Goal: Find specific page/section: Find specific page/section

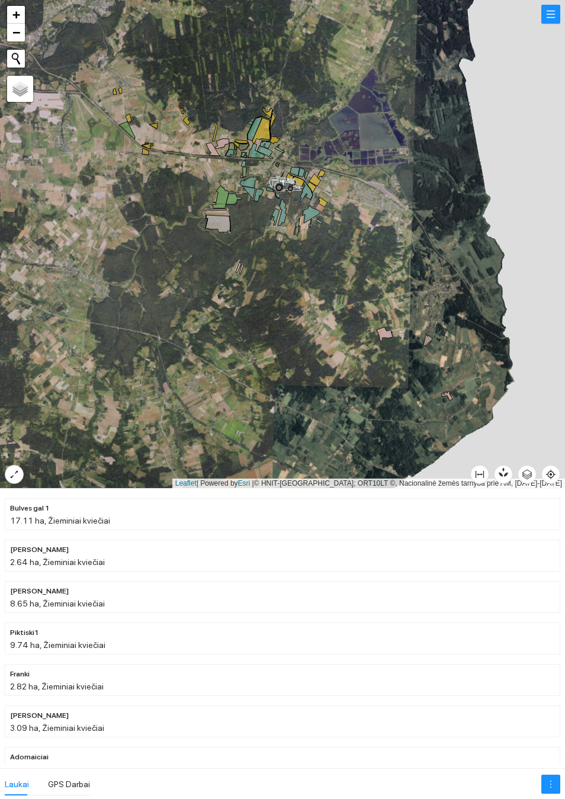
click at [551, 24] on button "button" at bounding box center [551, 14] width 19 height 19
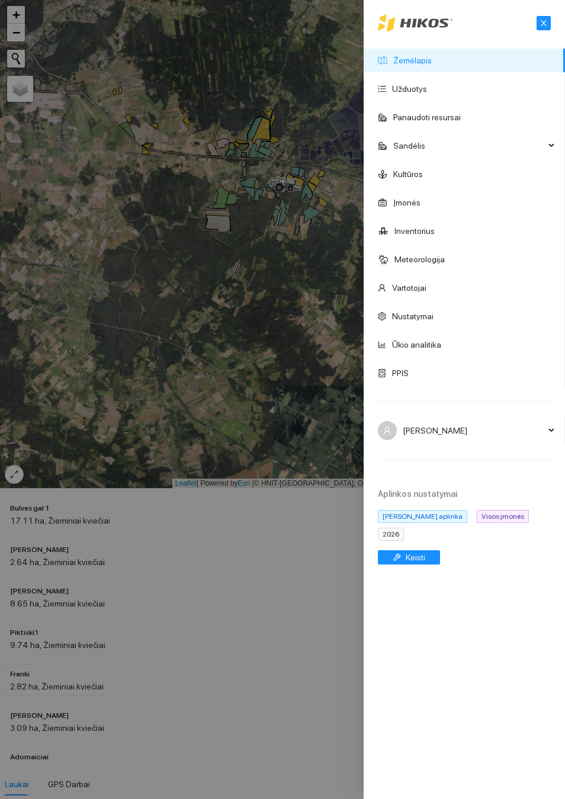
click at [395, 541] on span "2026" at bounding box center [391, 534] width 26 height 13
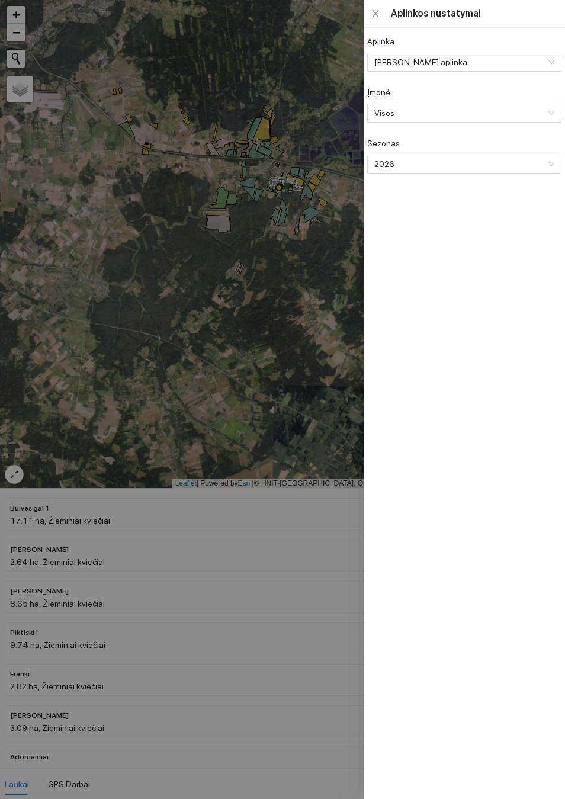
click at [444, 171] on span "2026" at bounding box center [464, 164] width 178 height 18
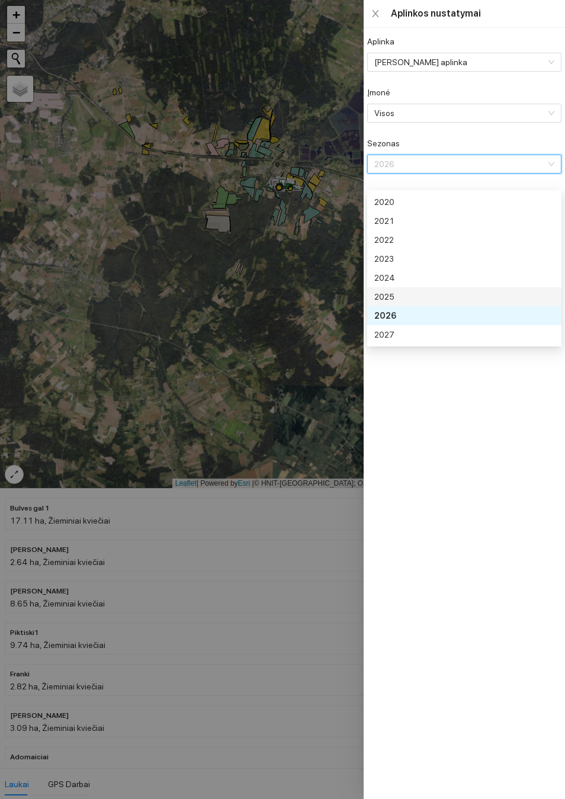
click at [395, 296] on div "2025" at bounding box center [464, 296] width 178 height 13
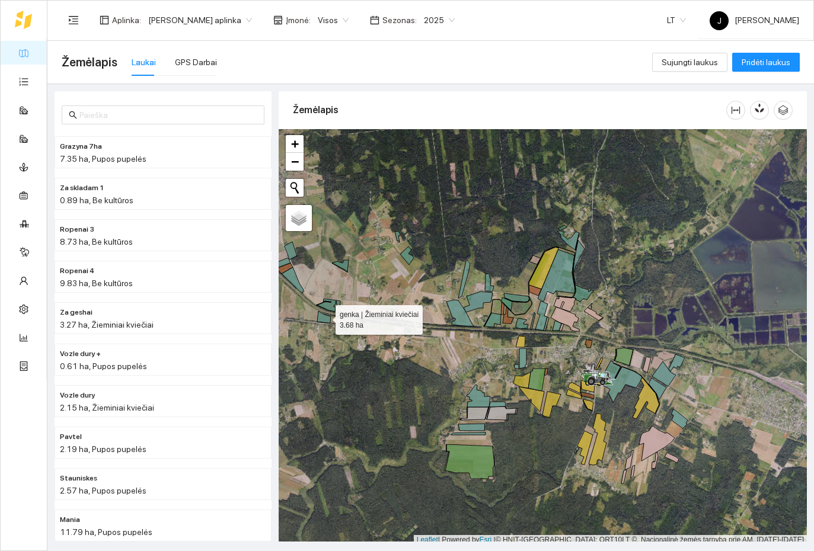
click at [324, 318] on icon at bounding box center [324, 317] width 14 height 12
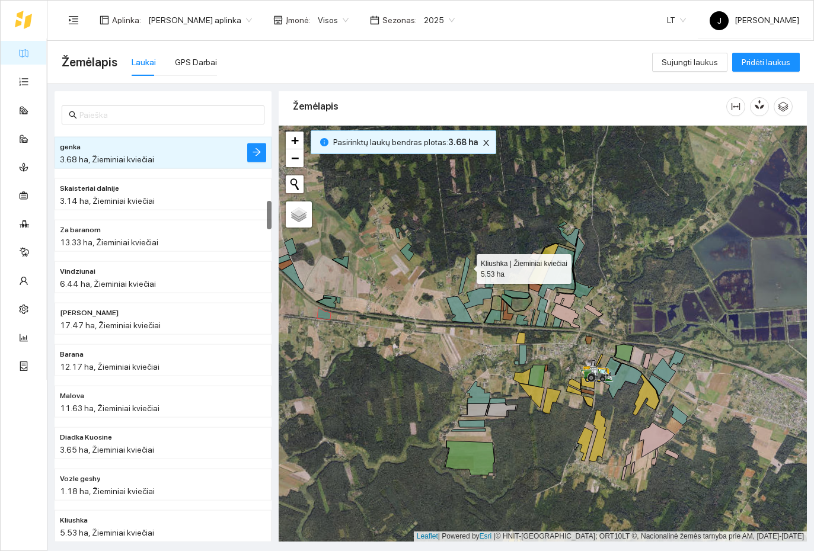
click at [467, 267] on icon at bounding box center [464, 276] width 12 height 38
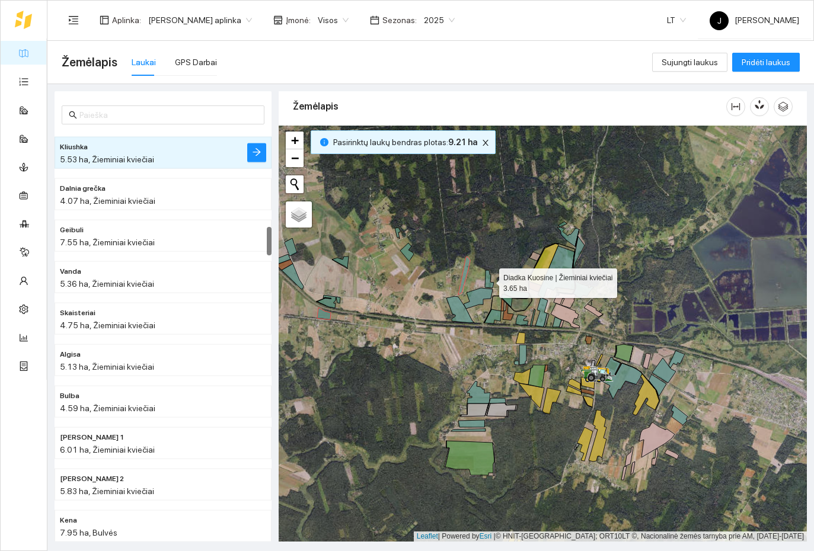
click at [489, 281] on icon at bounding box center [489, 279] width 9 height 18
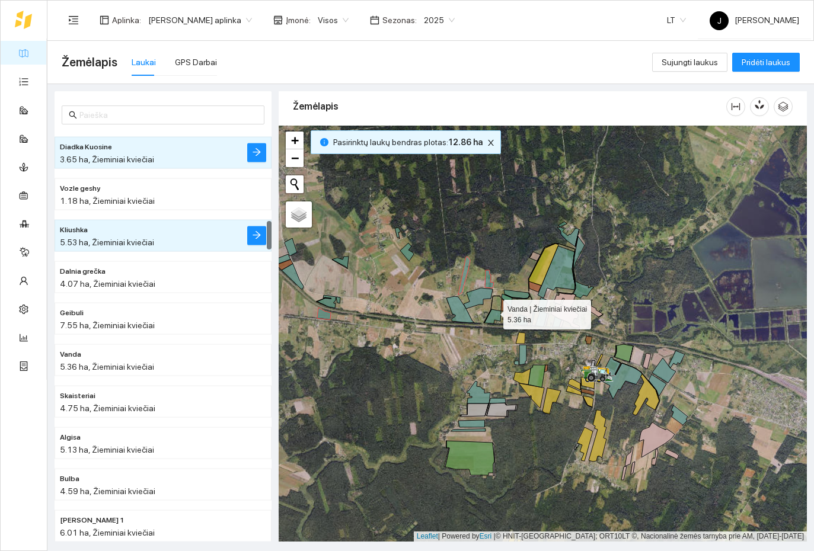
click at [493, 313] on icon at bounding box center [492, 316] width 17 height 14
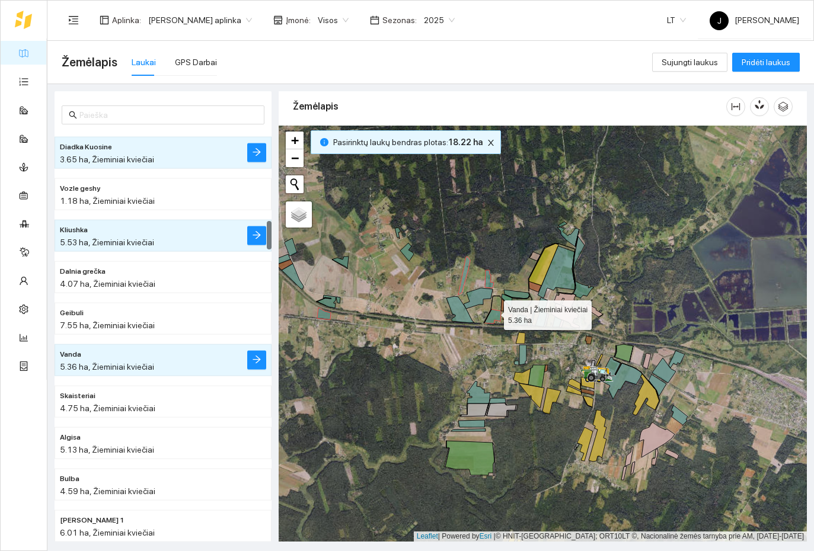
scroll to position [1492, 0]
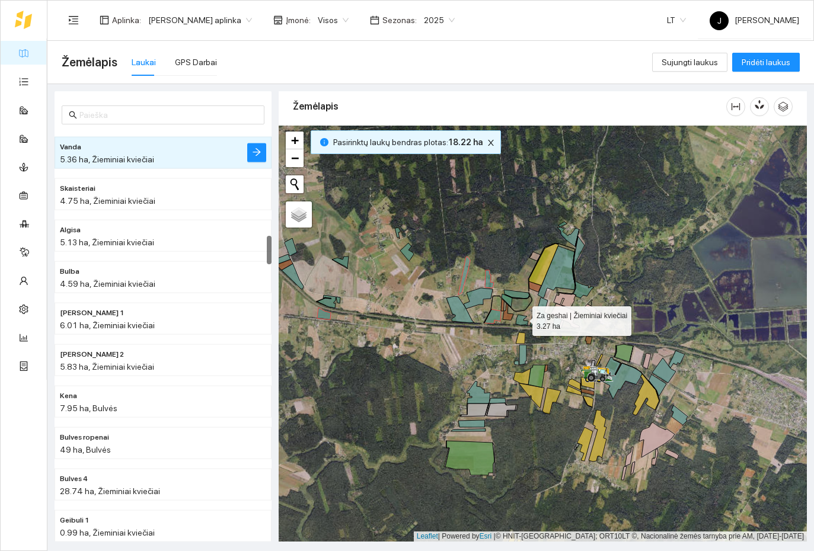
click at [523, 319] on icon at bounding box center [522, 320] width 12 height 11
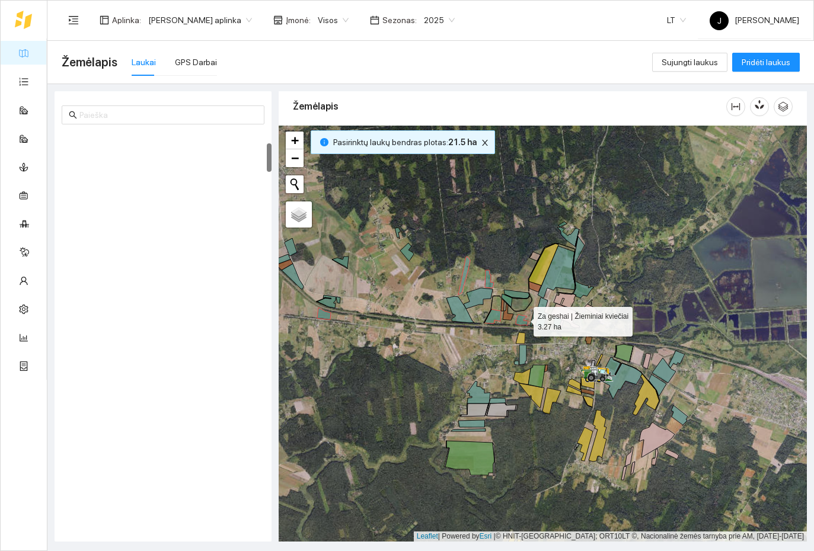
click at [522, 319] on icon at bounding box center [522, 320] width 12 height 11
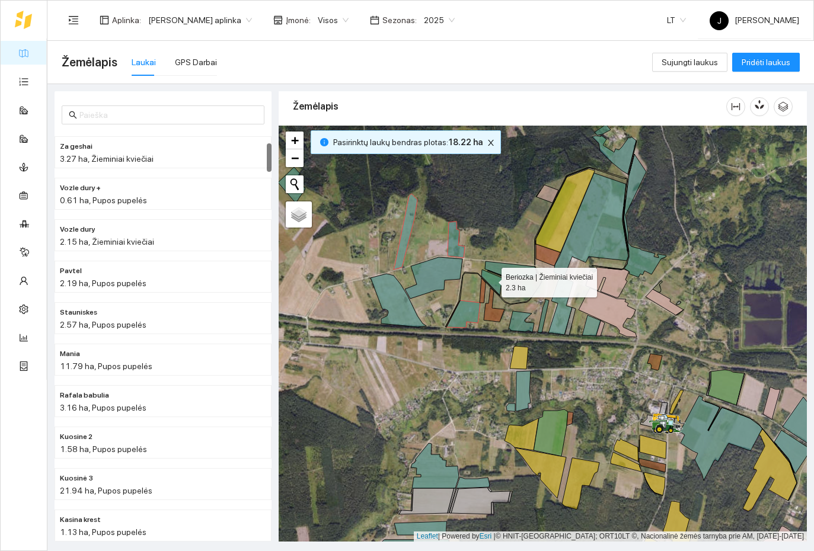
click at [492, 282] on icon at bounding box center [491, 283] width 21 height 26
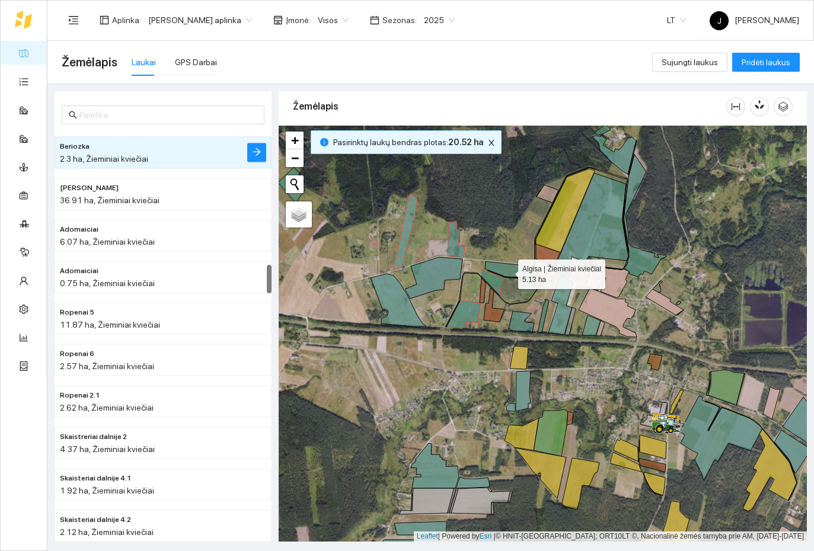
click at [508, 272] on icon at bounding box center [511, 269] width 52 height 17
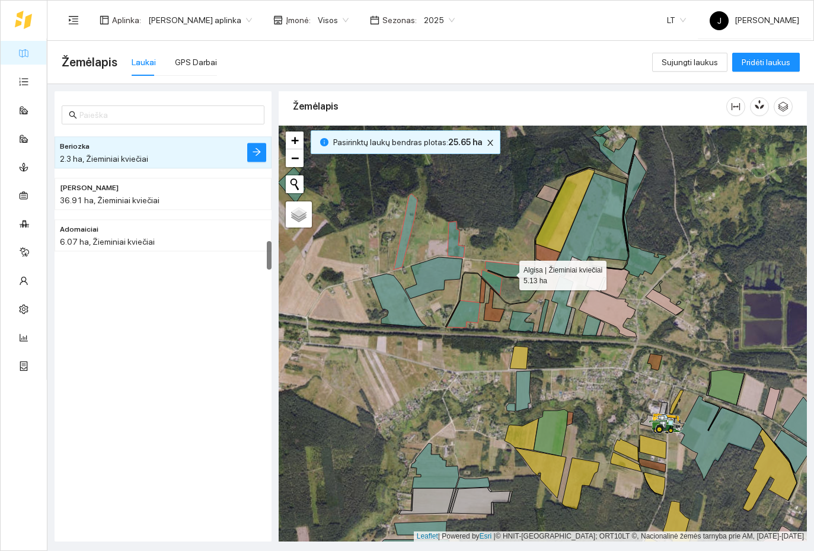
scroll to position [1575, 0]
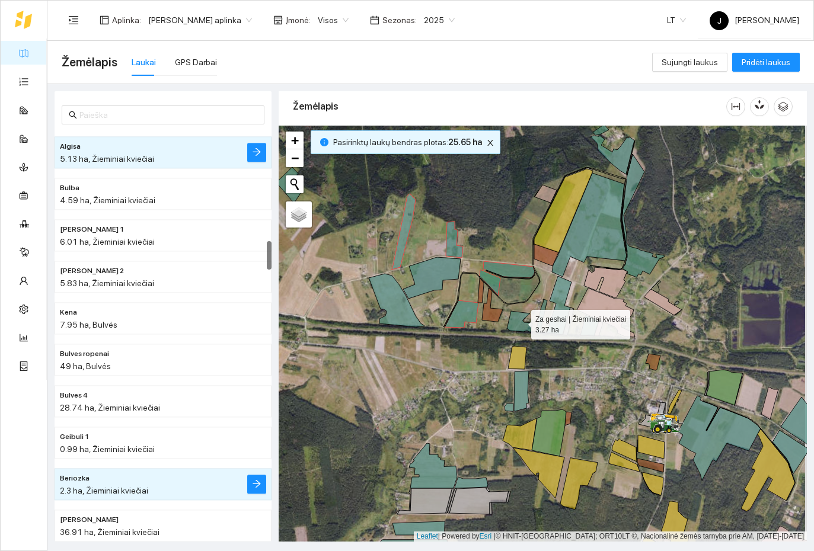
click at [521, 322] on icon at bounding box center [519, 321] width 25 height 21
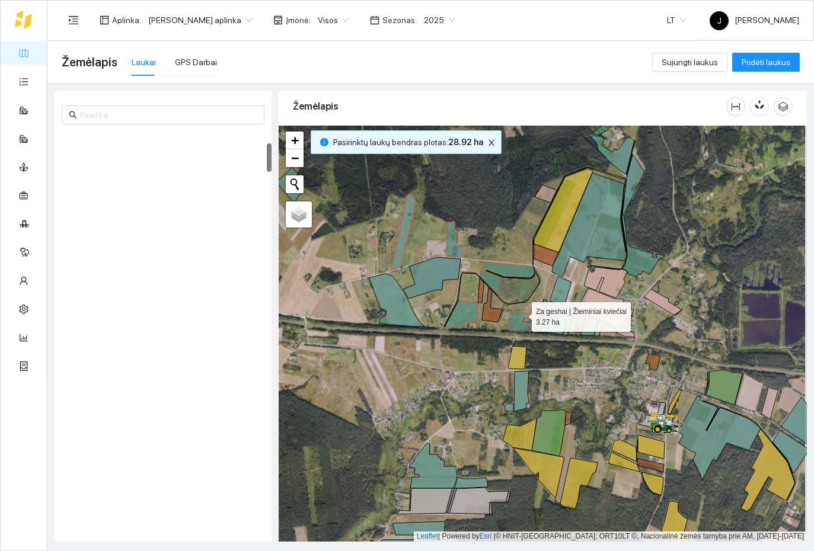
scroll to position [166, 0]
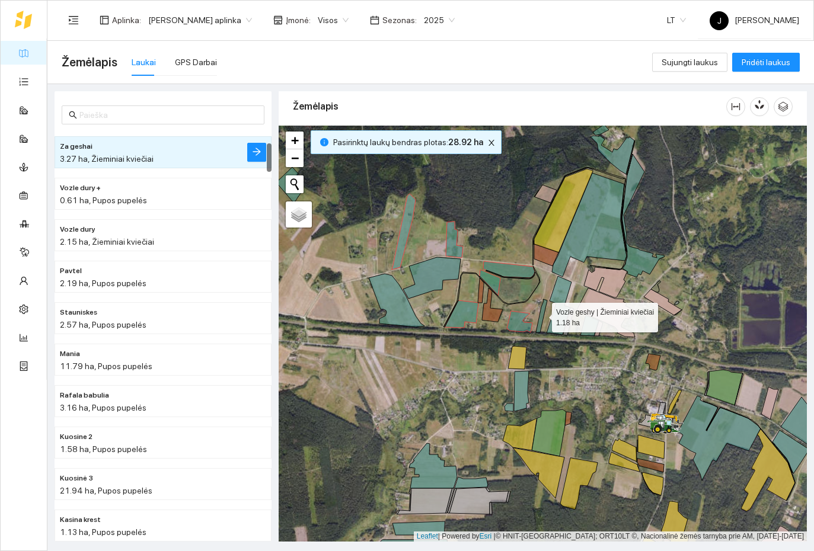
click at [541, 315] on icon at bounding box center [541, 315] width 11 height 33
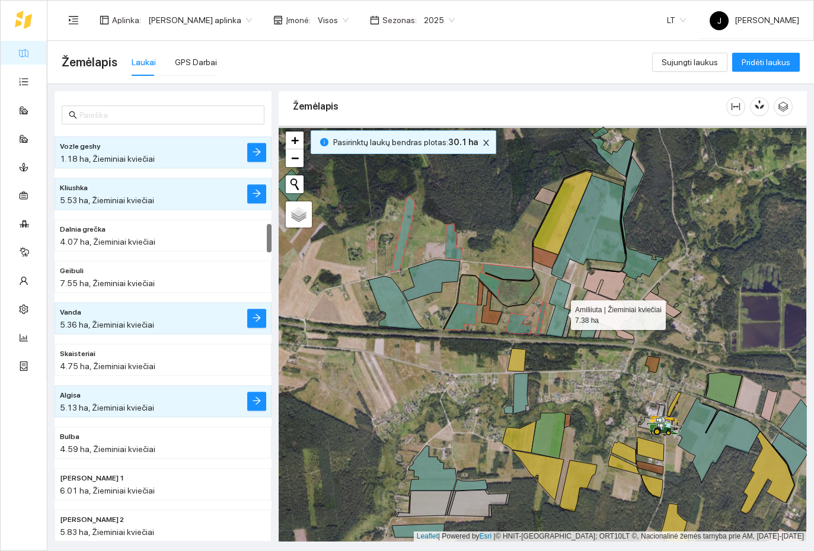
click at [561, 313] on icon at bounding box center [558, 308] width 25 height 59
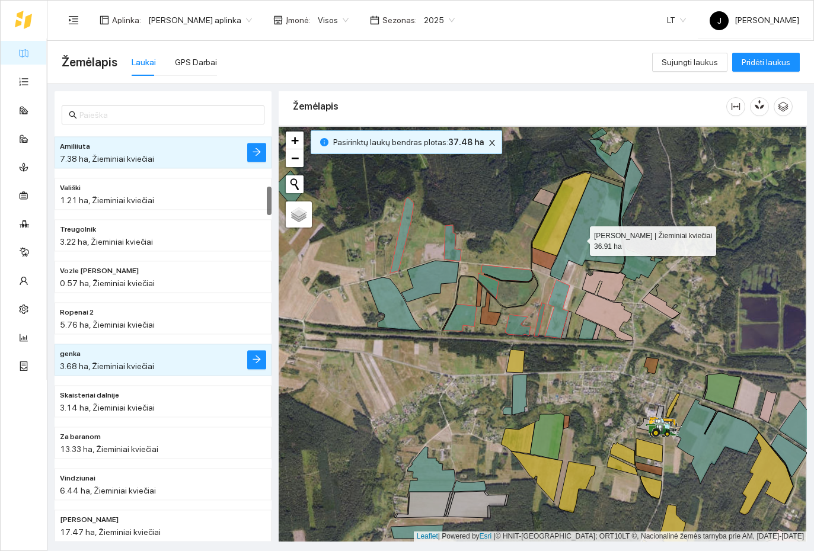
click at [565, 238] on icon at bounding box center [587, 229] width 75 height 104
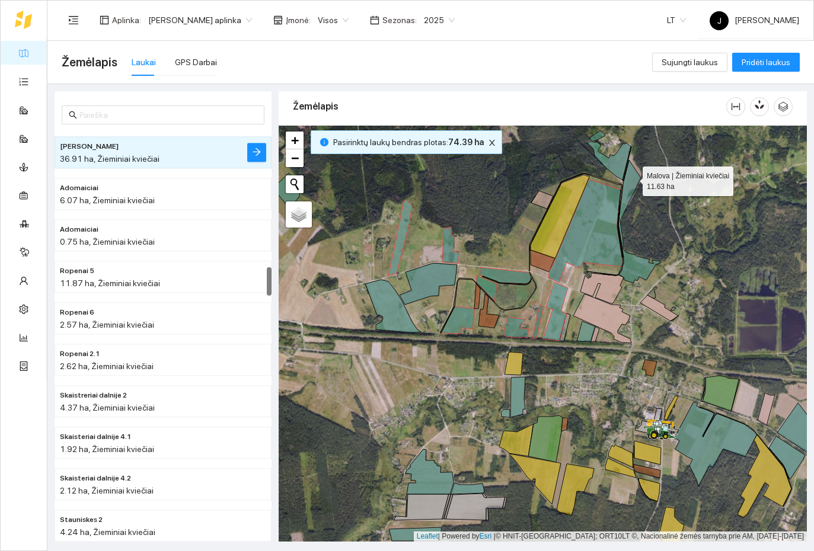
click at [565, 179] on icon at bounding box center [639, 221] width 43 height 123
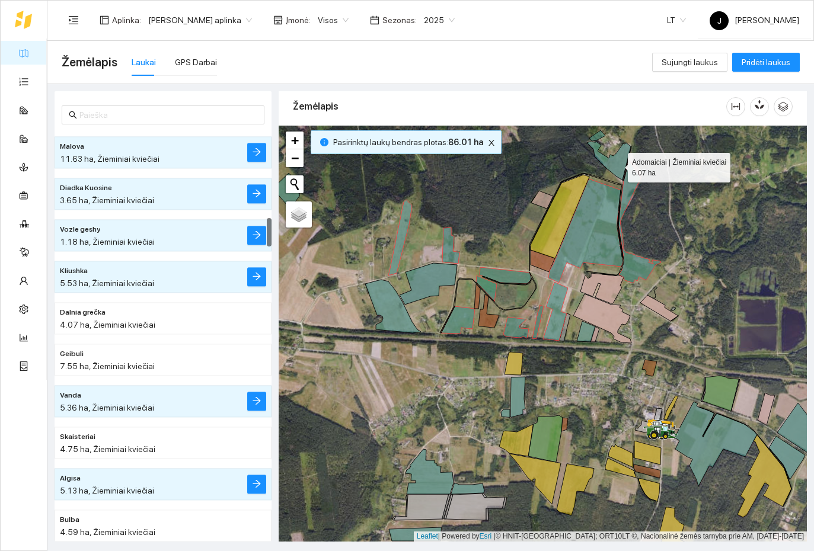
click at [565, 165] on icon at bounding box center [609, 161] width 44 height 39
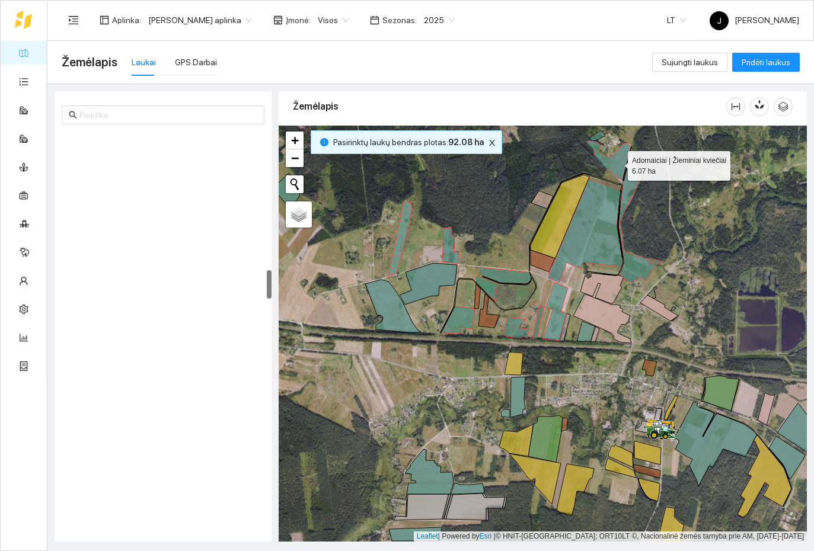
scroll to position [1990, 0]
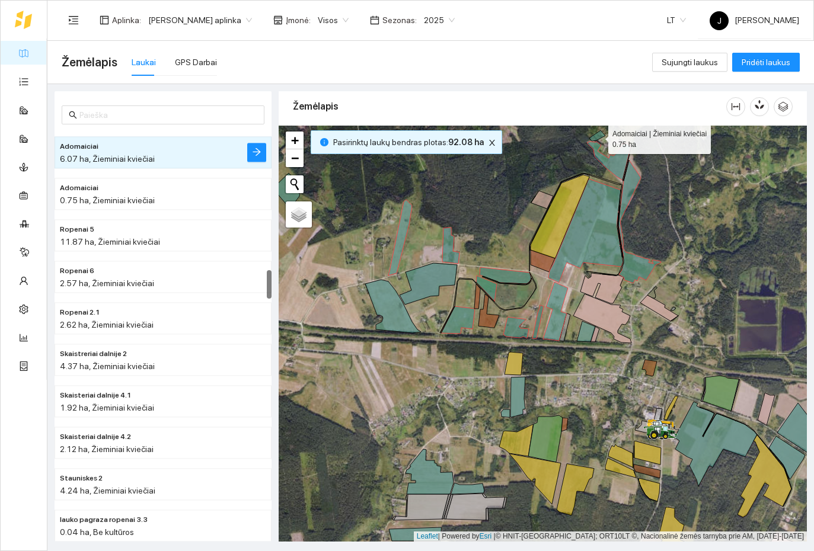
click at [565, 137] on icon at bounding box center [597, 135] width 16 height 11
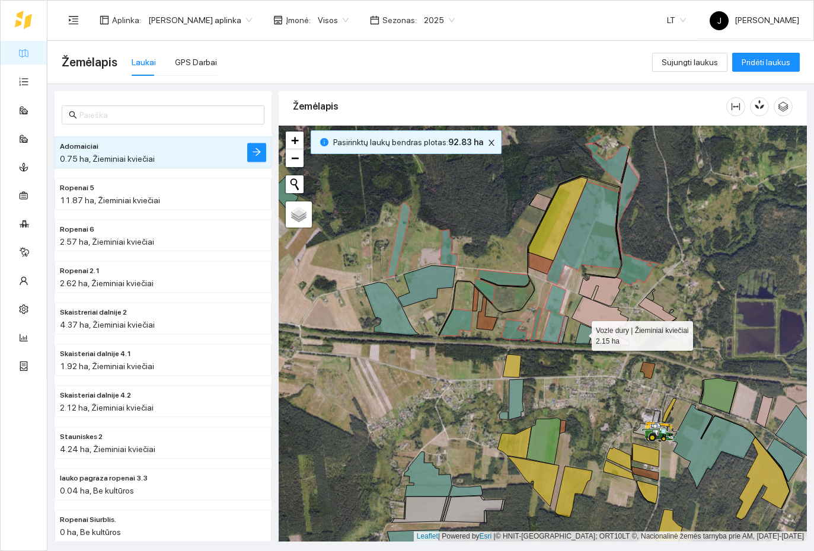
click at [565, 334] on icon at bounding box center [584, 334] width 18 height 21
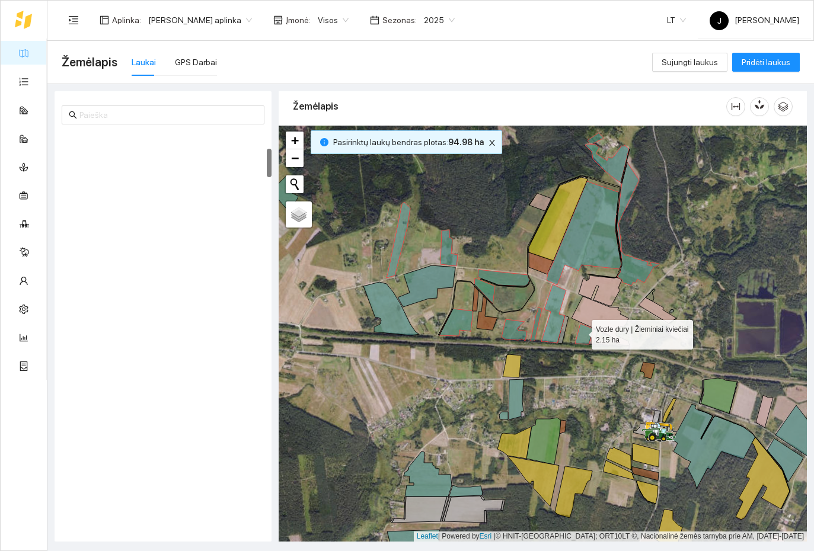
scroll to position [249, 0]
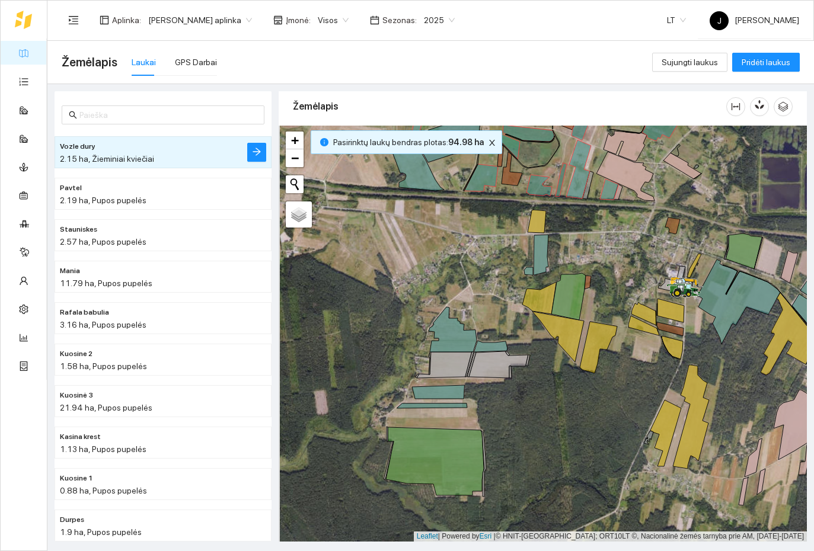
click at [453, 388] on icon at bounding box center [438, 392] width 52 height 14
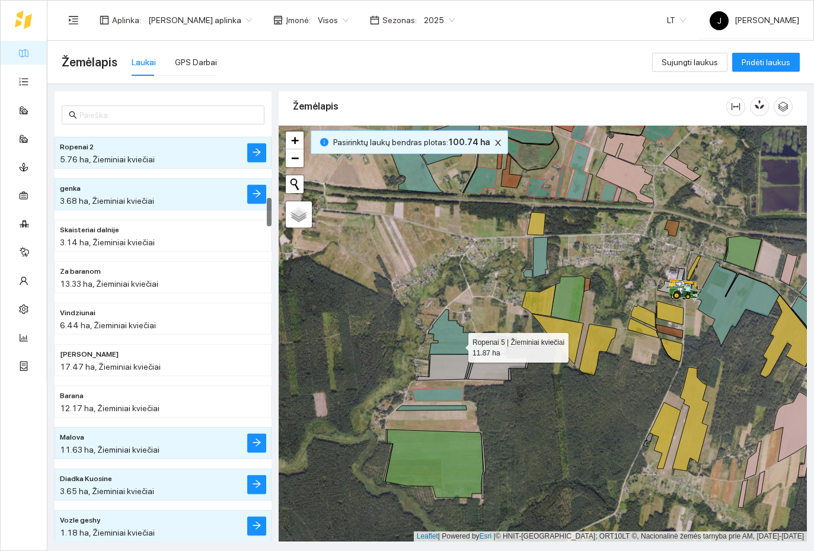
click at [459, 345] on icon at bounding box center [452, 331] width 48 height 45
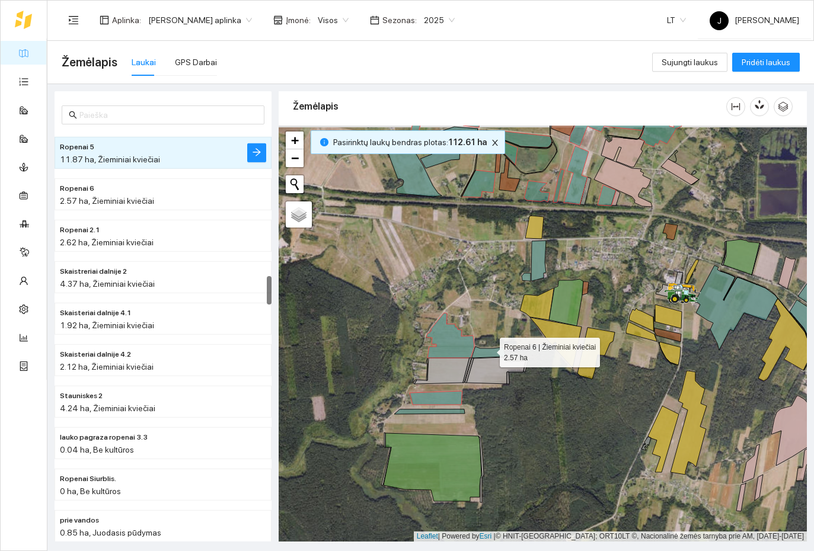
click at [489, 351] on icon at bounding box center [488, 352] width 33 height 11
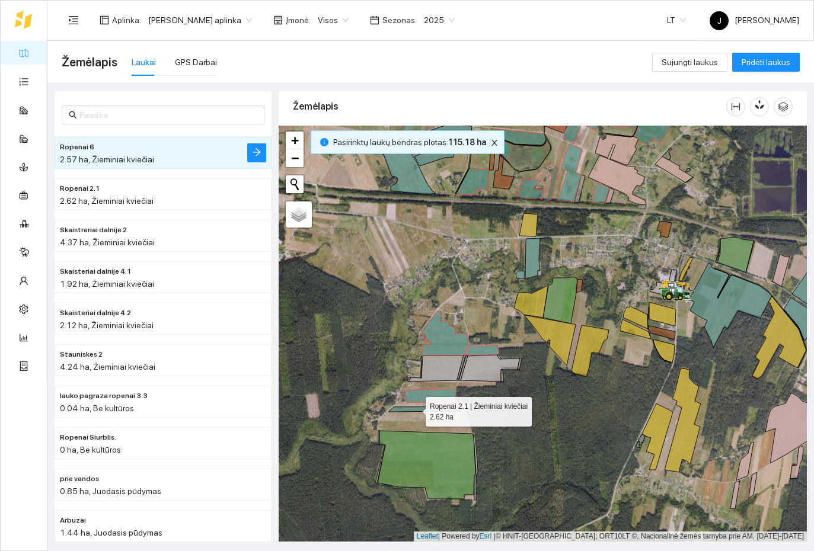
click at [415, 409] on icon at bounding box center [423, 409] width 71 height 5
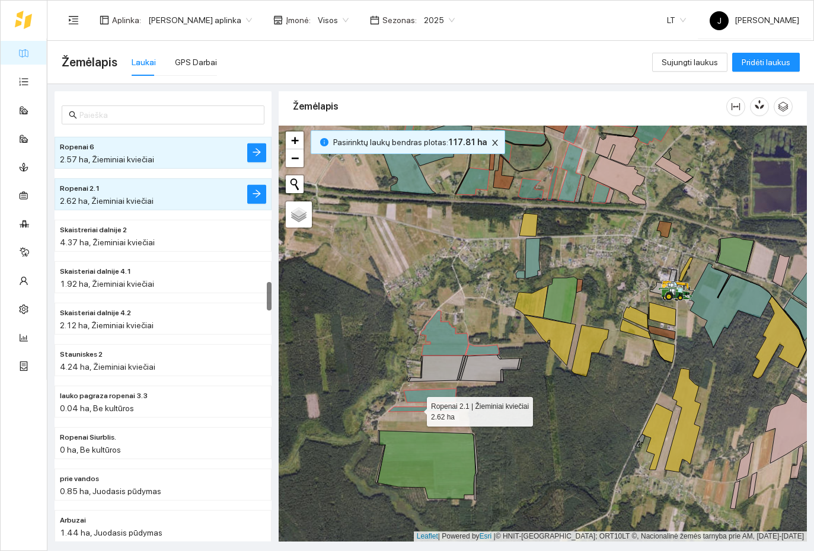
scroll to position [2156, 0]
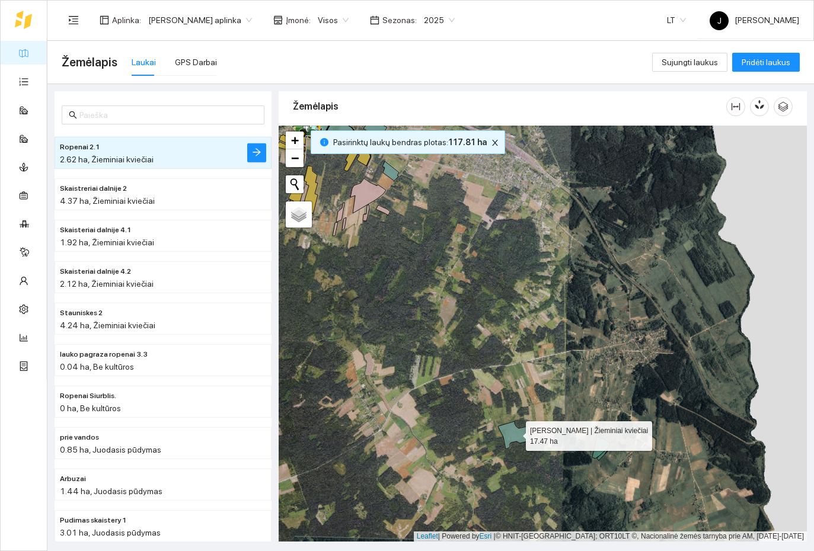
click at [515, 433] on icon at bounding box center [514, 435] width 33 height 28
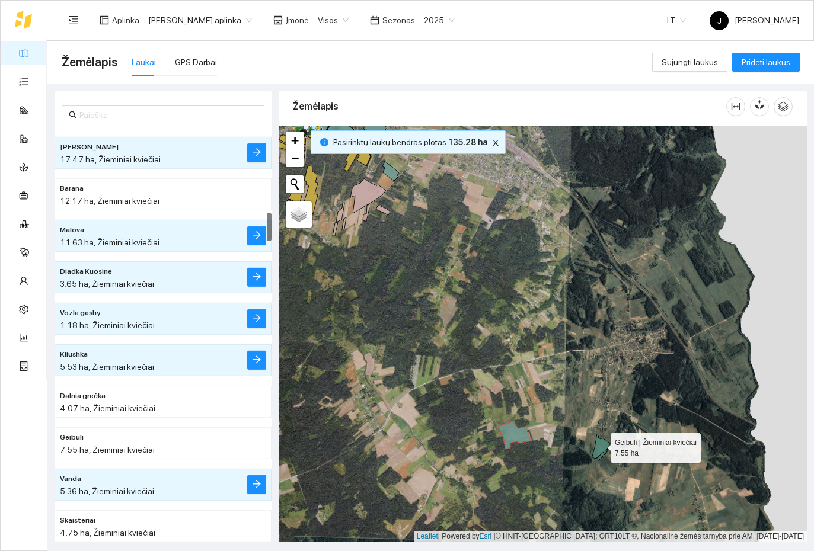
click at [565, 446] on icon at bounding box center [601, 446] width 18 height 25
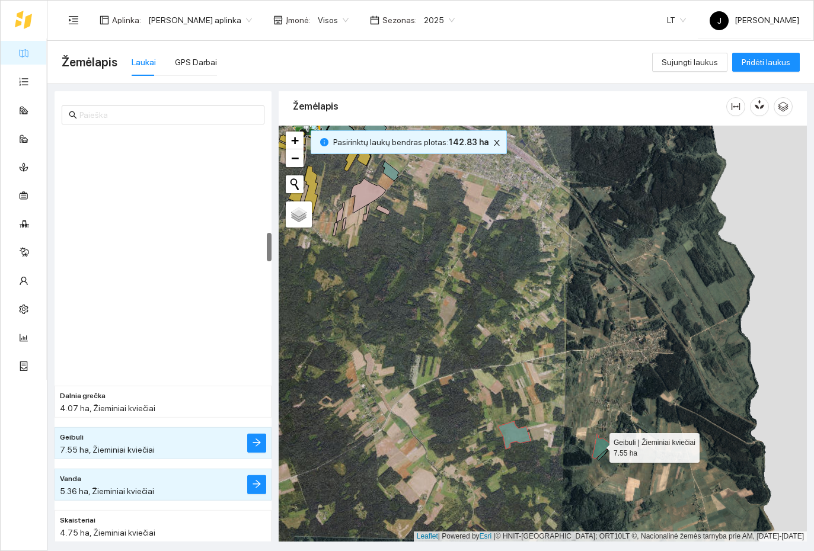
scroll to position [1451, 0]
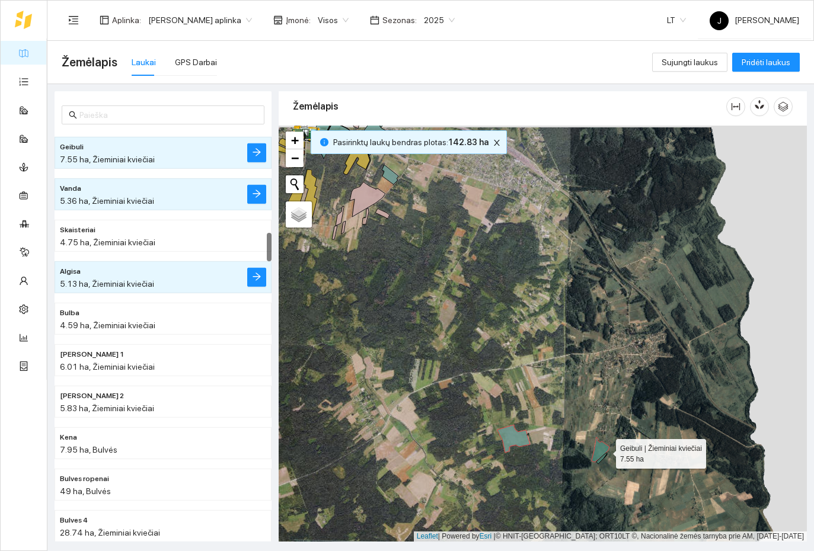
click at [565, 452] on icon at bounding box center [600, 449] width 18 height 25
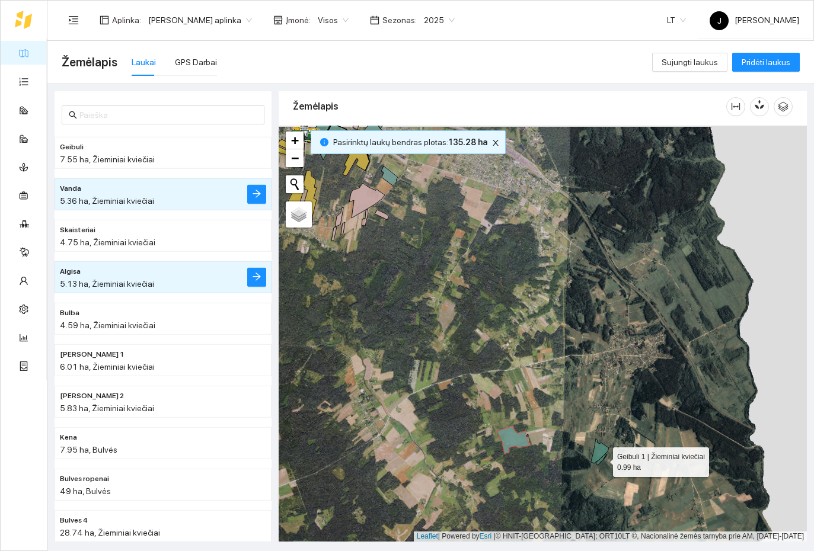
click at [565, 459] on icon at bounding box center [601, 459] width 11 height 11
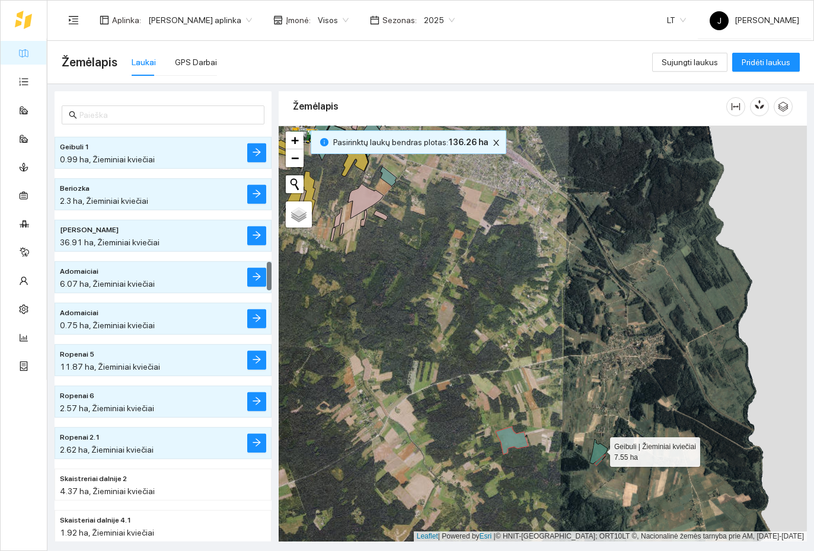
click at [565, 449] on icon at bounding box center [599, 451] width 18 height 25
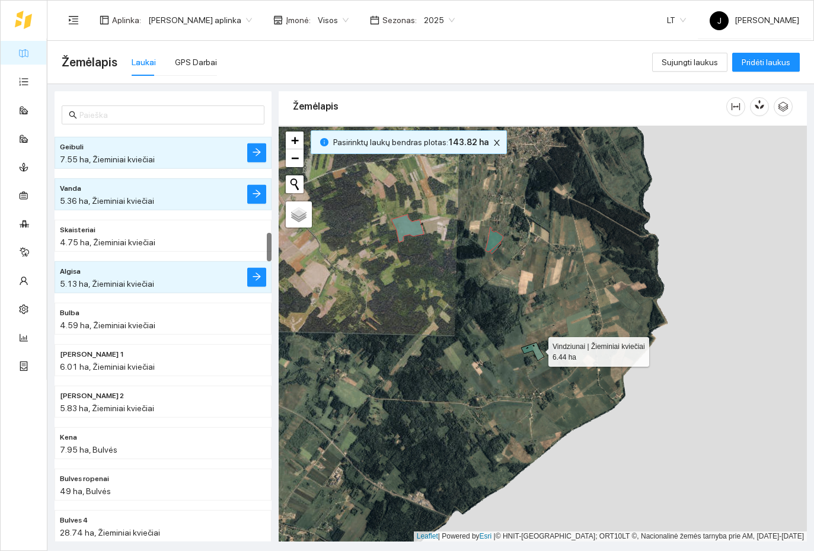
click at [538, 352] on icon at bounding box center [532, 352] width 23 height 18
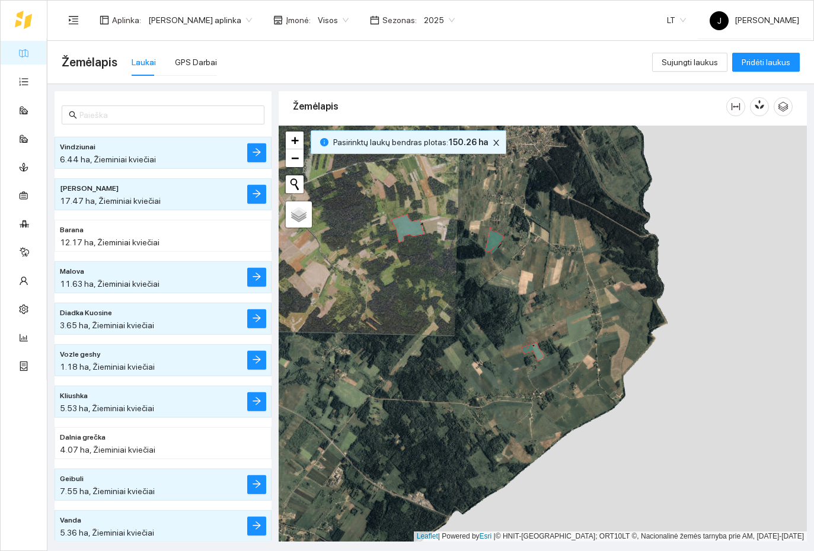
scroll to position [0, 0]
